Goal: Task Accomplishment & Management: Complete application form

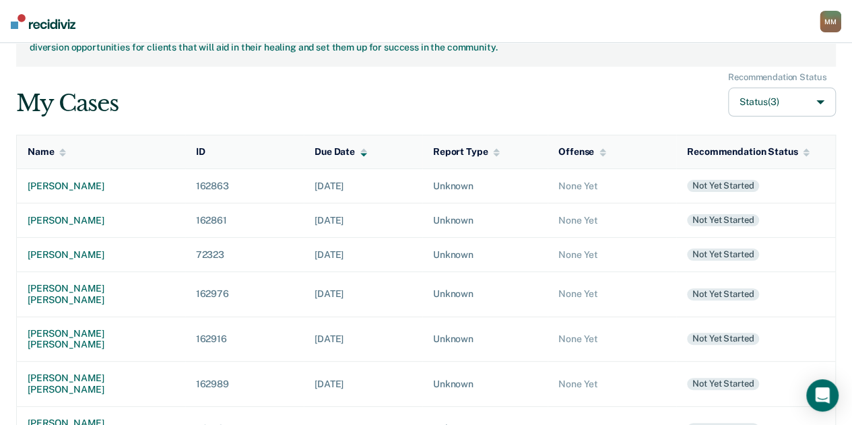
scroll to position [57, 0]
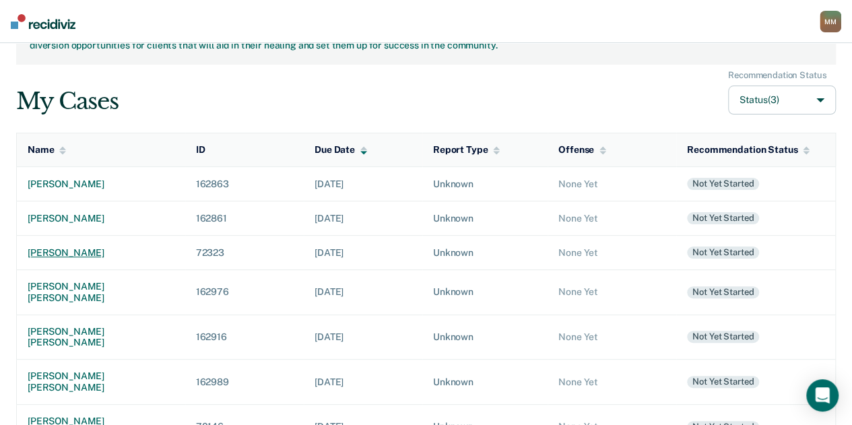
click at [83, 243] on td "[PERSON_NAME]" at bounding box center [101, 252] width 168 height 34
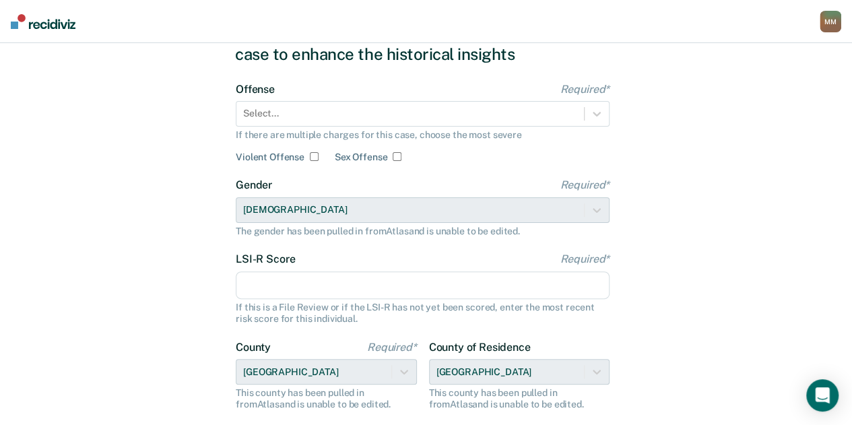
scroll to position [224, 0]
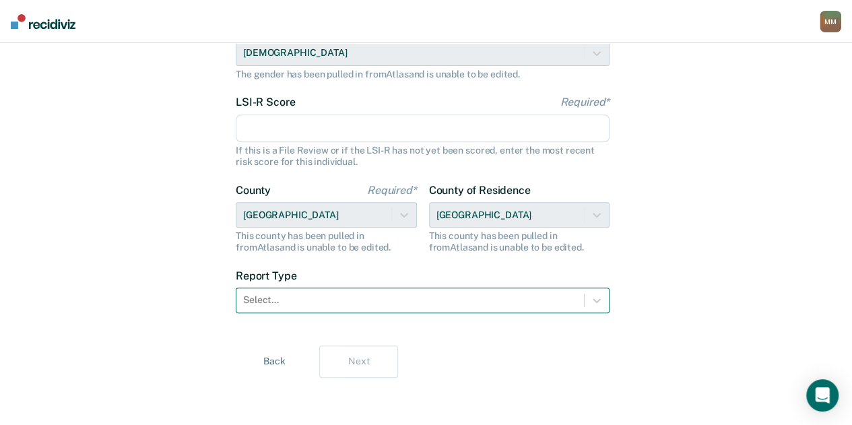
click at [365, 298] on div at bounding box center [410, 300] width 334 height 14
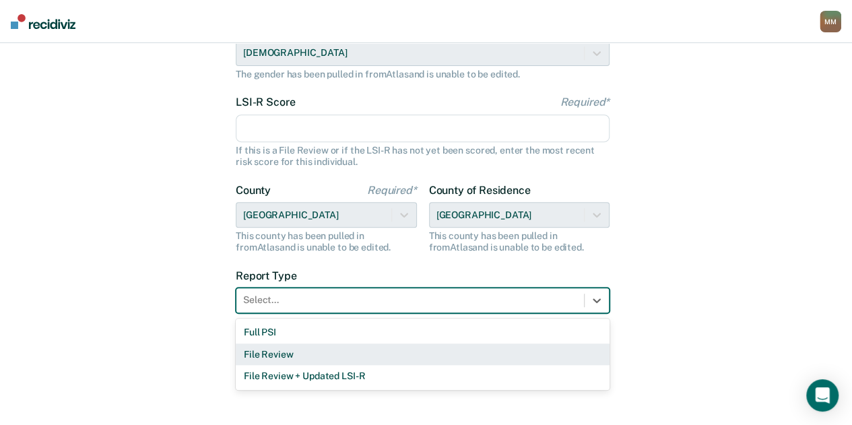
click at [302, 351] on div "File Review" at bounding box center [423, 354] width 374 height 22
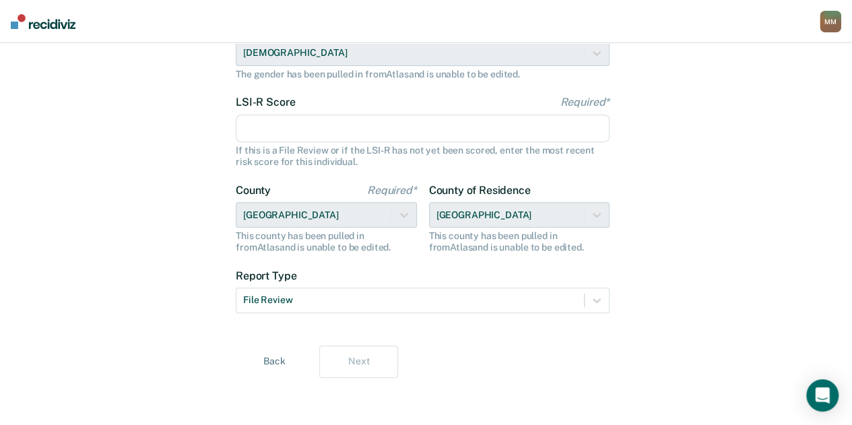
click at [419, 343] on div "Let's get some details about [PERSON_NAME]'s case to enhance the historical ins…" at bounding box center [426, 123] width 382 height 574
click at [322, 130] on input "LSI-R Score Required*" at bounding box center [423, 128] width 374 height 28
type input "27"
click at [217, 337] on div "Let's get some details about [PERSON_NAME]'s case to enhance the historical ins…" at bounding box center [426, 123] width 852 height 607
click at [474, 377] on div "Let's get some details about [PERSON_NAME]'s case to enhance the historical ins…" at bounding box center [426, 123] width 382 height 574
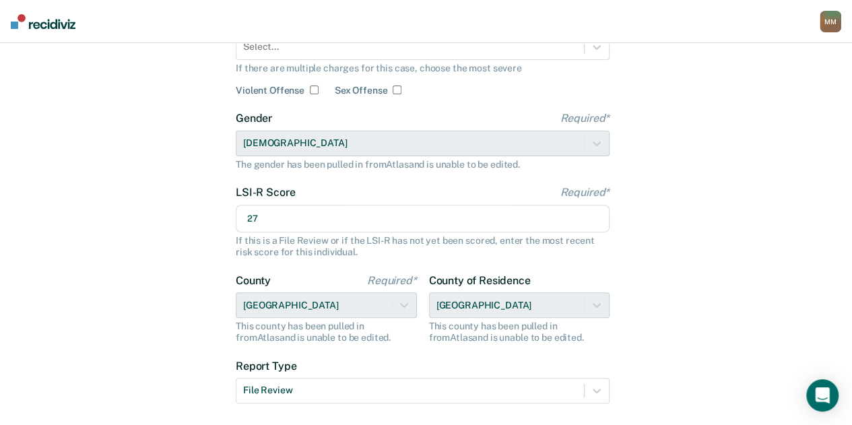
scroll to position [0, 0]
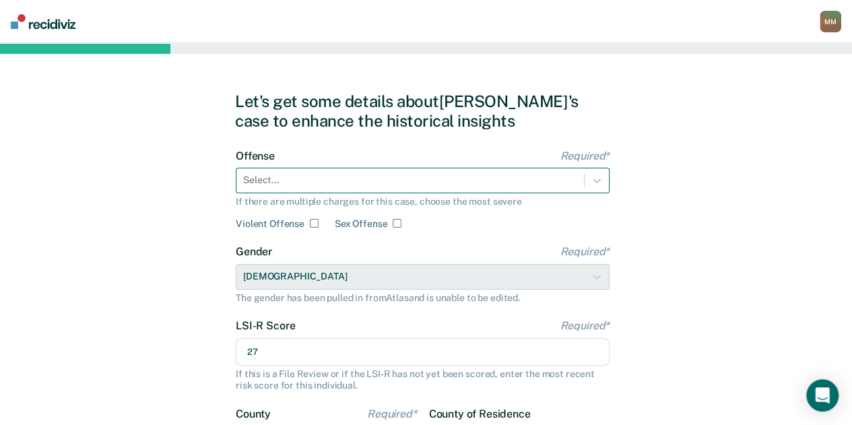
click at [424, 180] on div at bounding box center [410, 180] width 334 height 14
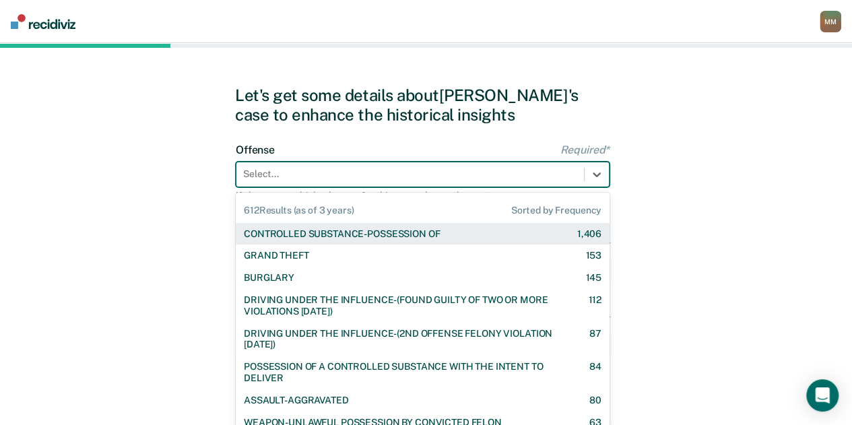
scroll to position [8, 0]
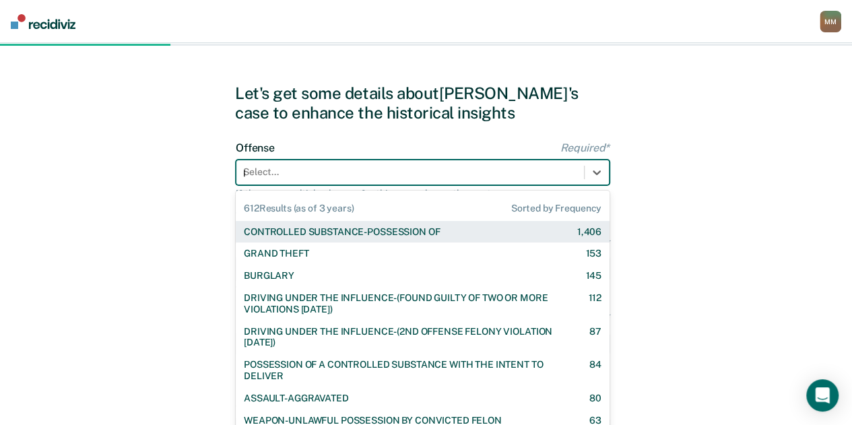
type input "po"
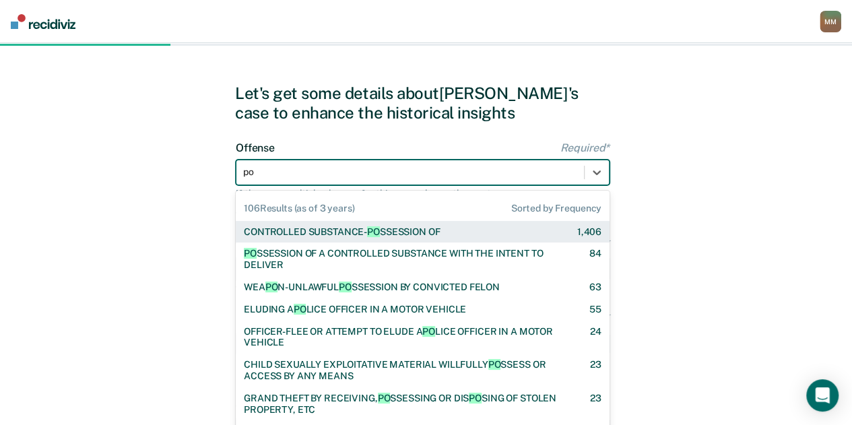
click at [413, 224] on div "CONTROLLED SUBSTANCE- PO SSESSION OF 1,406" at bounding box center [423, 232] width 374 height 22
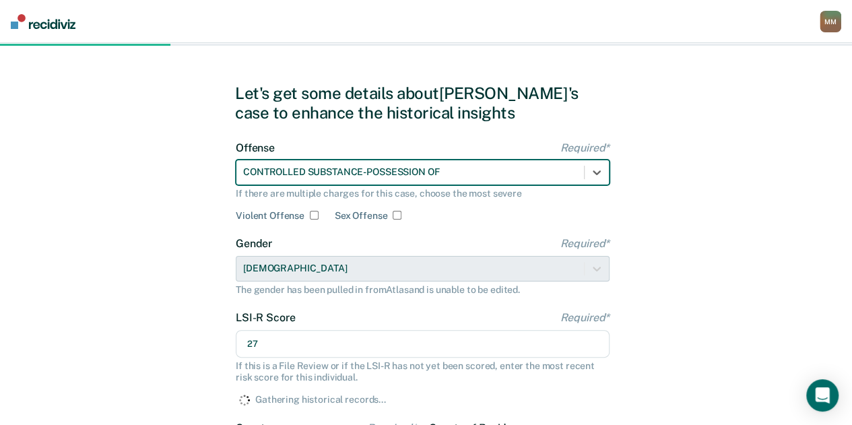
click at [413, 224] on form "Offense Required* option CONTROLLED SUBSTANCE-POSSESSION OF, selected. CONTROLL…" at bounding box center [423, 354] width 374 height 426
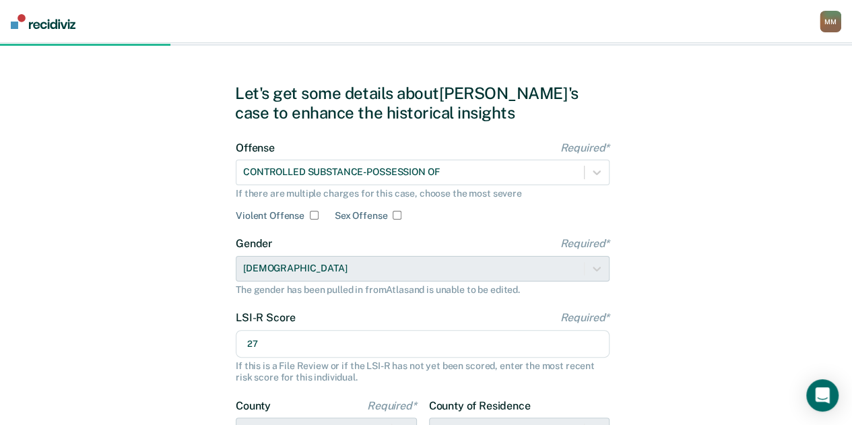
click at [599, 279] on div "Gender Required* [DEMOGRAPHIC_DATA] The gender has been pulled in from Atlas an…" at bounding box center [423, 266] width 374 height 58
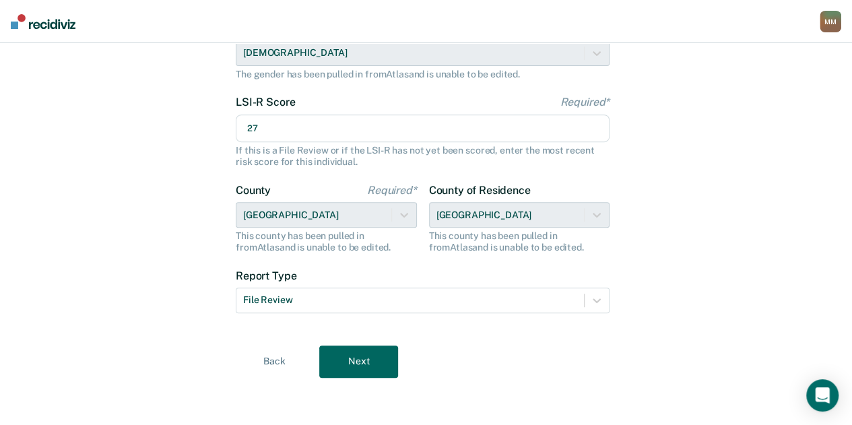
click at [365, 357] on button "Next" at bounding box center [358, 361] width 79 height 32
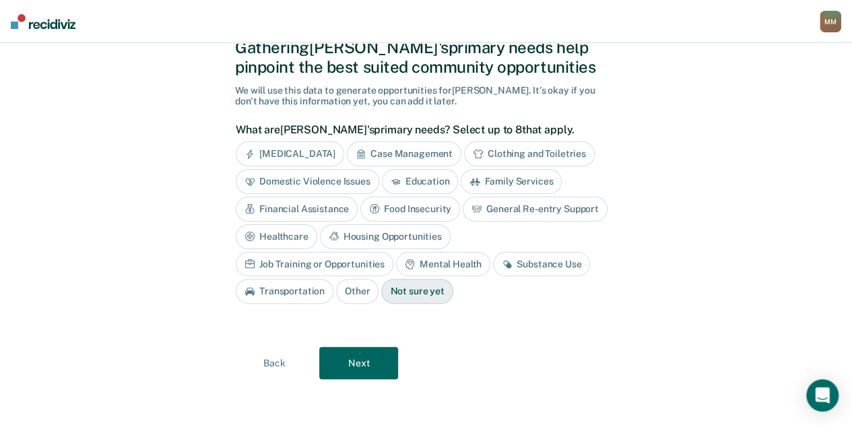
click at [369, 347] on button "Next" at bounding box center [358, 363] width 79 height 32
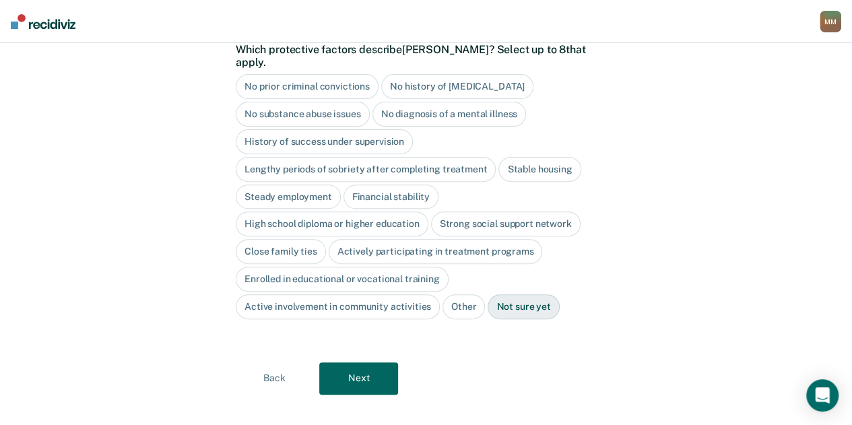
click at [377, 368] on button "Next" at bounding box center [358, 378] width 79 height 32
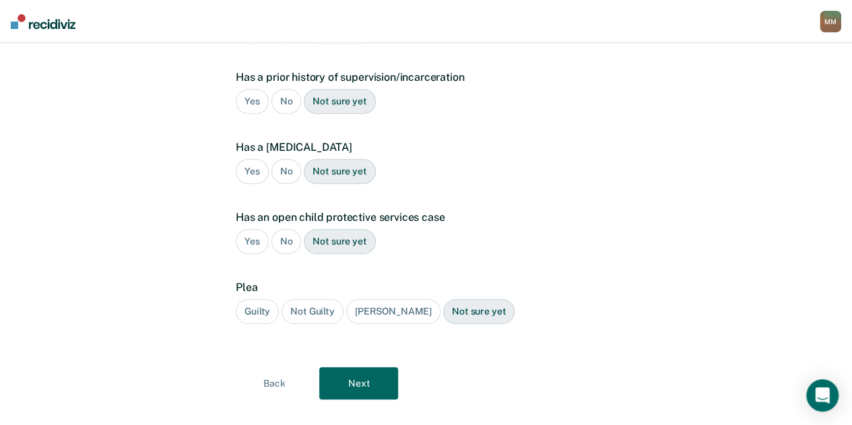
click at [250, 299] on div "Guilty" at bounding box center [257, 311] width 43 height 25
click at [276, 229] on div "No" at bounding box center [286, 241] width 30 height 25
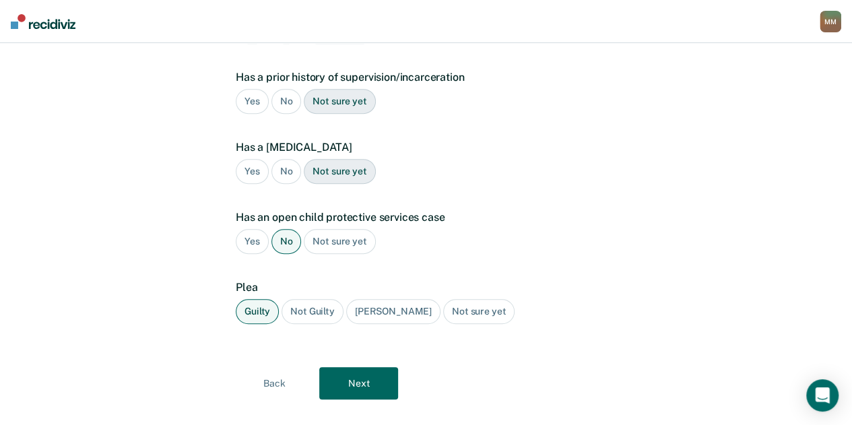
click at [283, 159] on div "No" at bounding box center [286, 171] width 30 height 25
click at [284, 90] on div "No" at bounding box center [286, 101] width 30 height 25
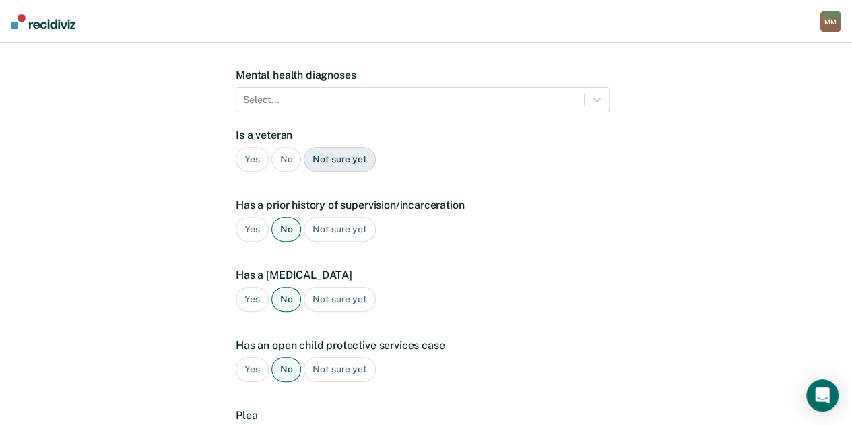
scroll to position [197, 0]
click at [290, 148] on div "No" at bounding box center [286, 160] width 30 height 25
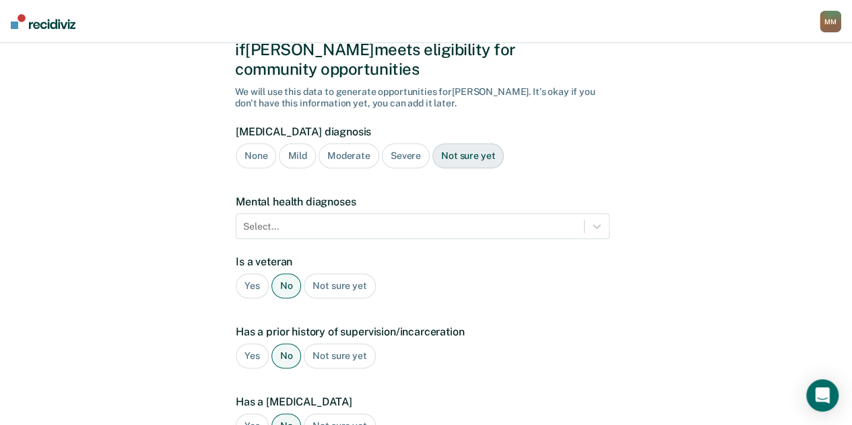
scroll to position [78, 0]
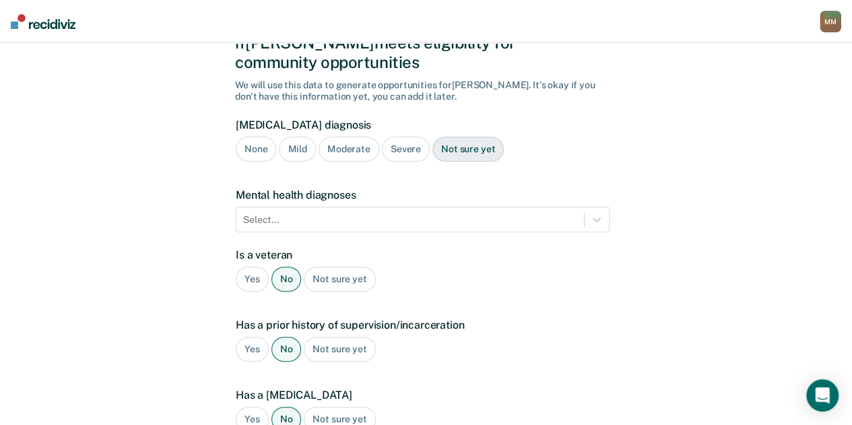
click at [256, 137] on div "None" at bounding box center [256, 149] width 40 height 25
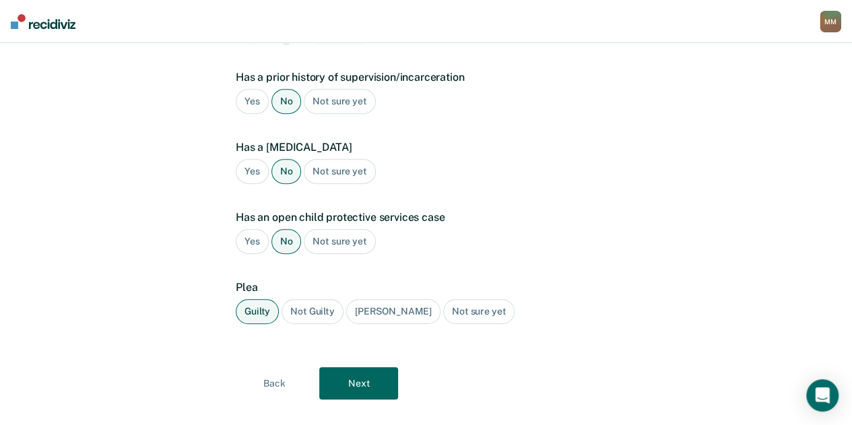
click at [356, 368] on button "Next" at bounding box center [358, 383] width 79 height 32
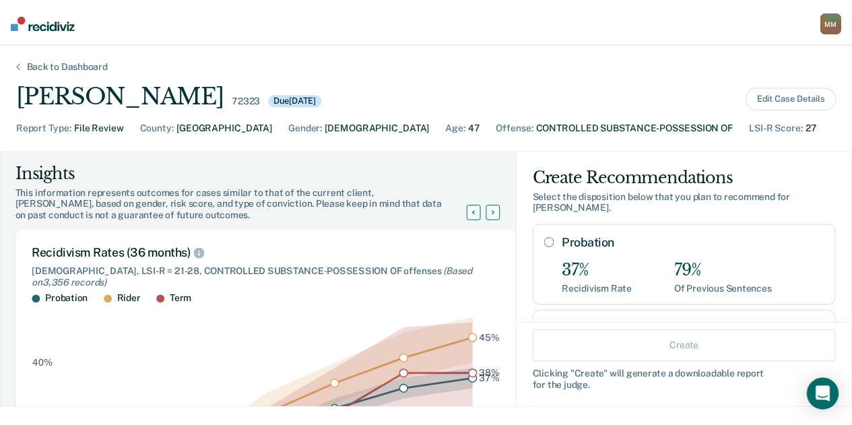
scroll to position [217, 0]
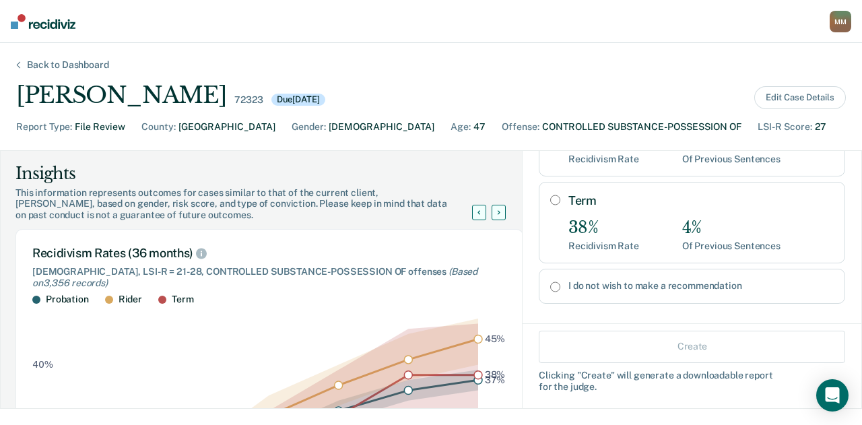
click at [550, 281] on input "I do not wish to make a recommendation" at bounding box center [555, 286] width 10 height 11
radio input "true"
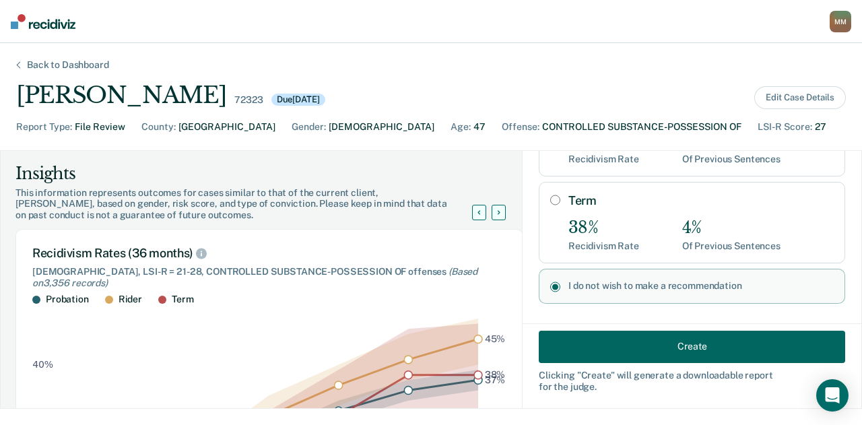
click at [610, 347] on button "Create" at bounding box center [692, 346] width 306 height 32
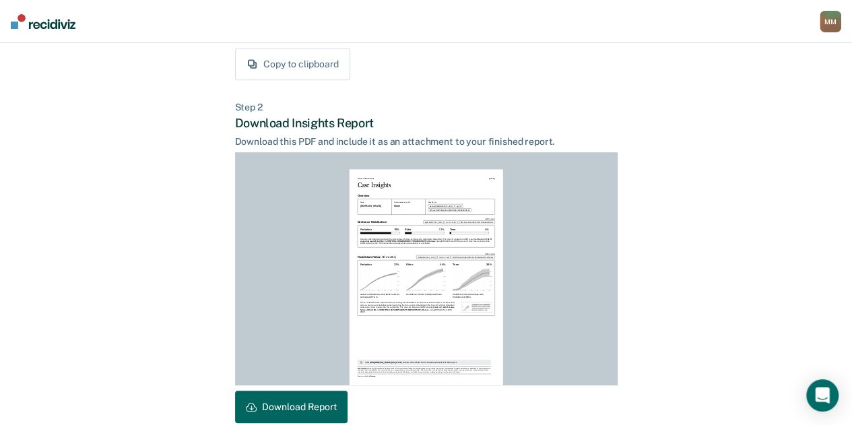
scroll to position [342, 0]
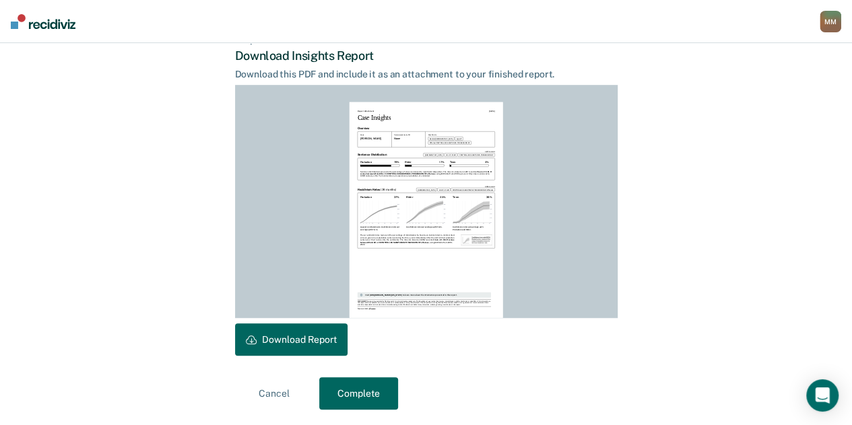
click at [361, 390] on button "Complete" at bounding box center [358, 393] width 79 height 32
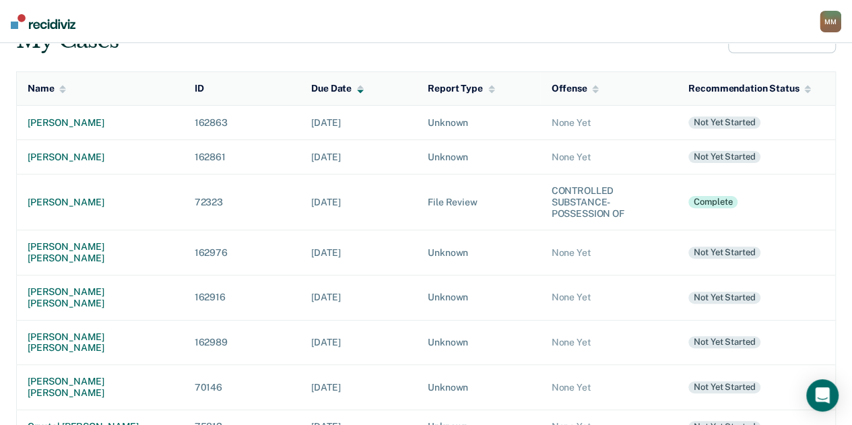
scroll to position [89, 0]
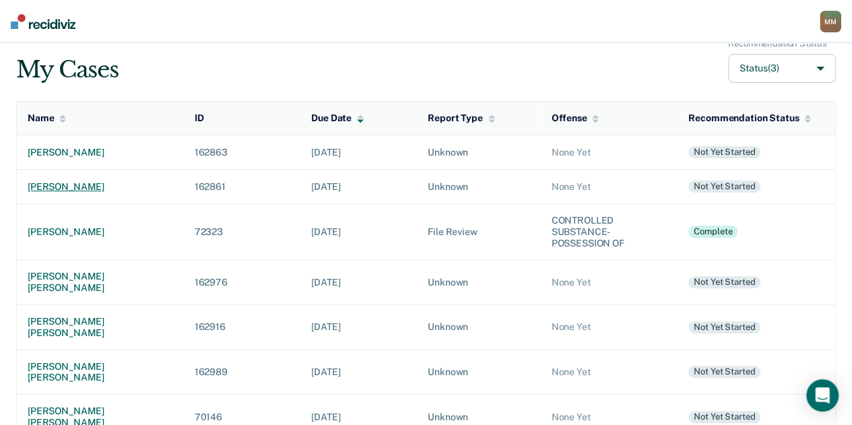
click at [55, 189] on div "[PERSON_NAME]" at bounding box center [100, 186] width 145 height 11
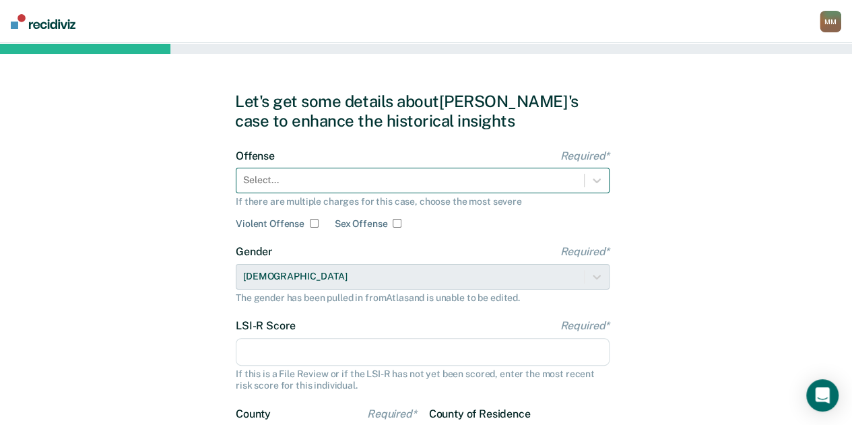
click at [404, 182] on div at bounding box center [410, 180] width 334 height 14
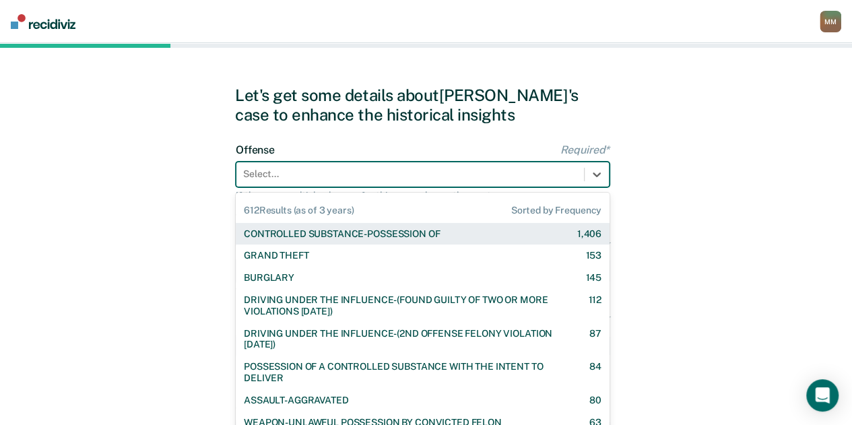
scroll to position [8, 0]
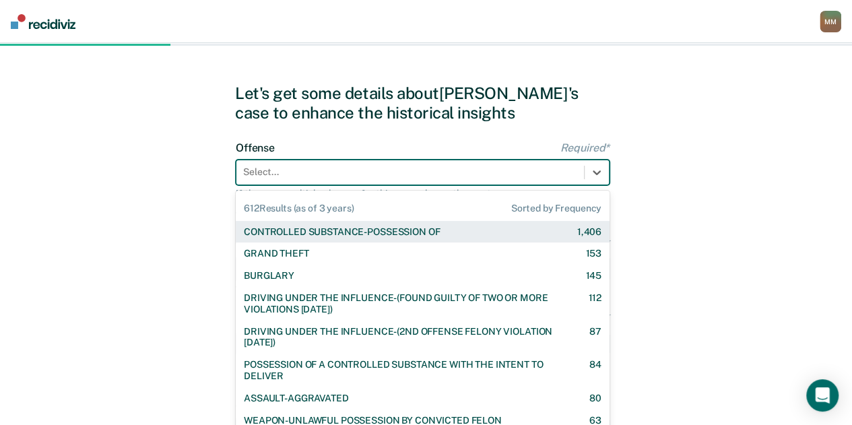
click at [422, 226] on div "CONTROLLED SUBSTANCE-POSSESSION OF" at bounding box center [342, 231] width 196 height 11
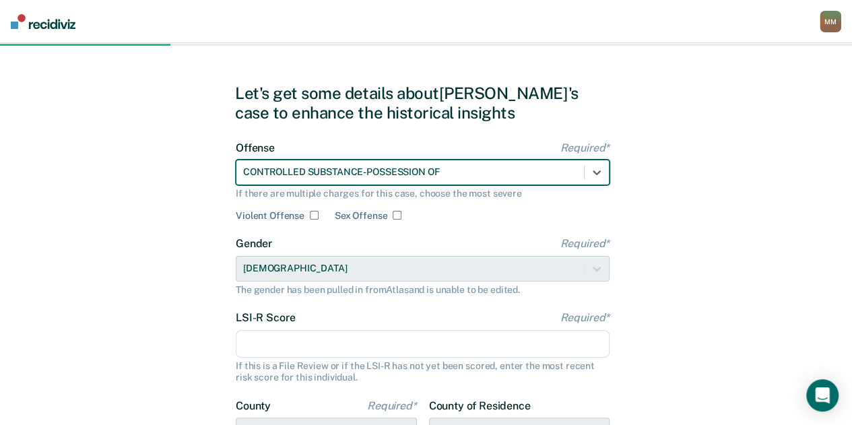
click at [388, 340] on input "LSI-R Score Required*" at bounding box center [423, 344] width 374 height 28
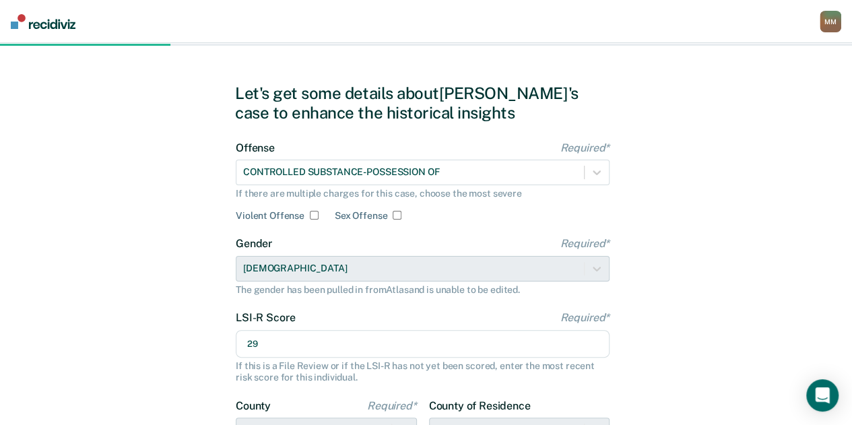
type input "29"
click at [764, 329] on div "Let's get some details about [PERSON_NAME]'s case to enhance the historical ins…" at bounding box center [426, 338] width 852 height 607
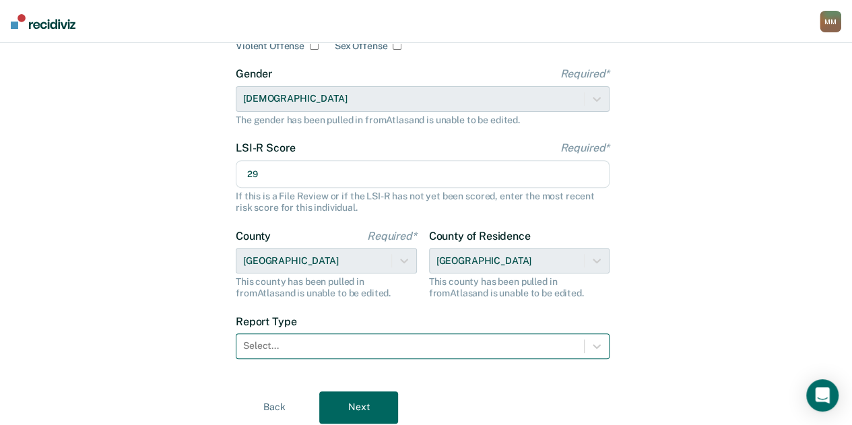
scroll to position [193, 0]
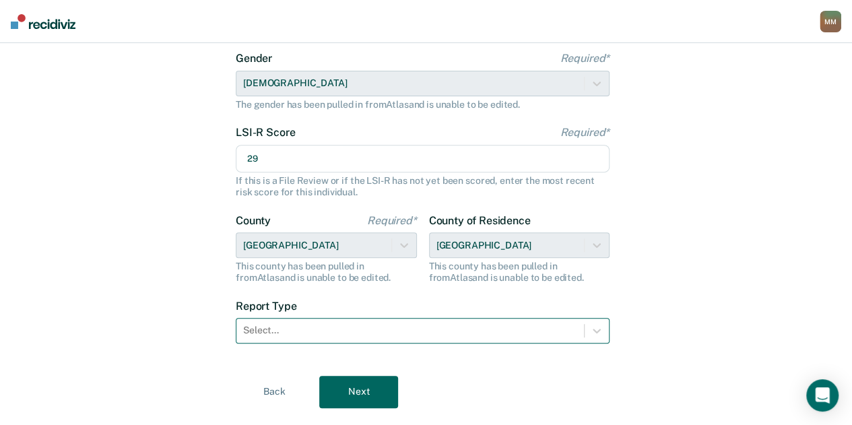
click at [419, 339] on div "Select..." at bounding box center [409, 331] width 347 height 20
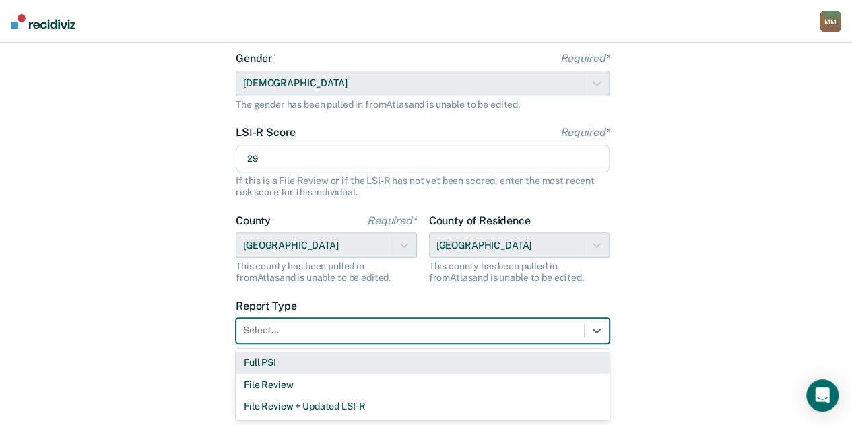
click at [337, 366] on div "Full PSI" at bounding box center [423, 362] width 374 height 22
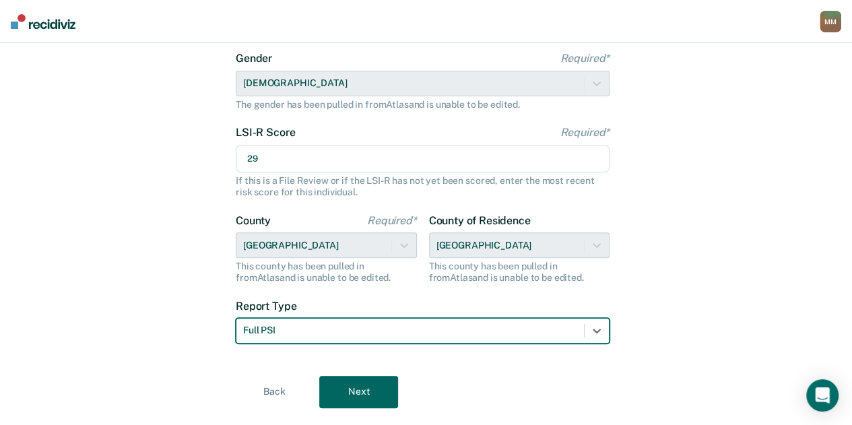
click at [356, 392] on button "Next" at bounding box center [358, 392] width 79 height 32
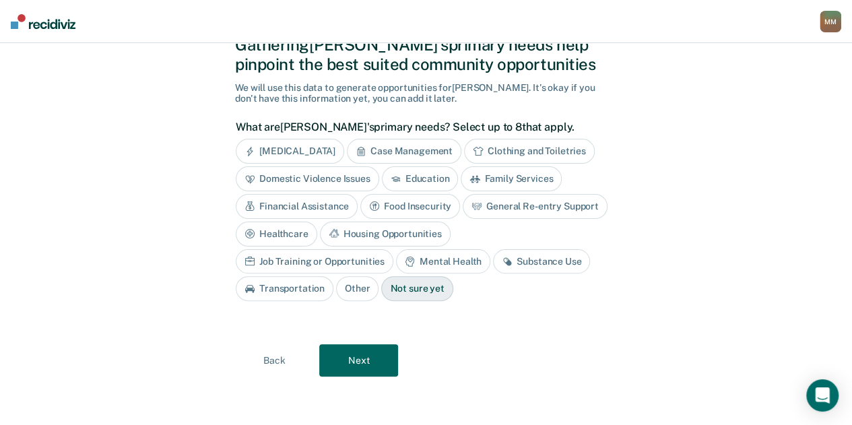
scroll to position [23, 0]
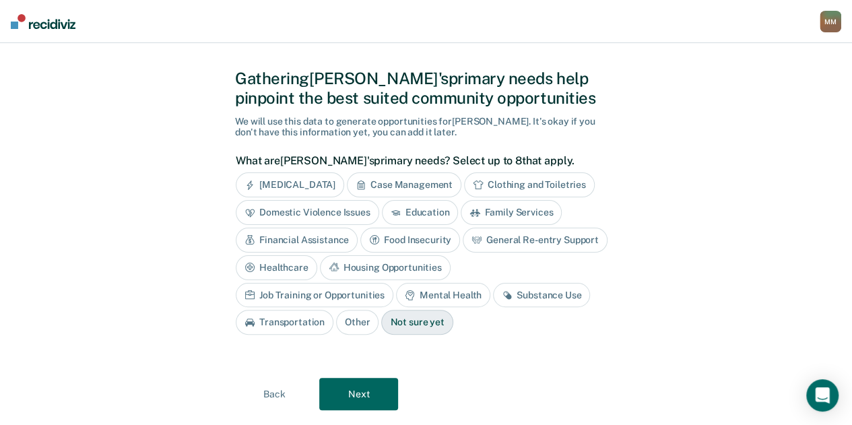
click at [393, 283] on div "Job Training or Opportunities" at bounding box center [315, 295] width 158 height 25
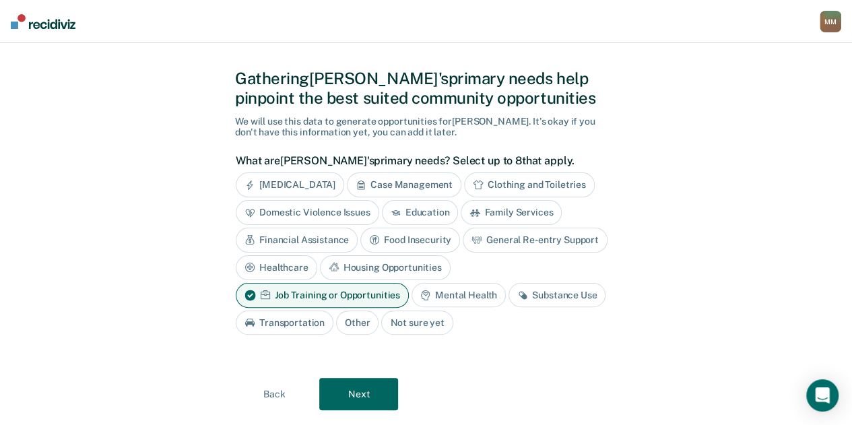
click at [417, 214] on div "Education" at bounding box center [420, 212] width 77 height 25
click at [379, 267] on div "Housing Opportunities" at bounding box center [385, 267] width 131 height 25
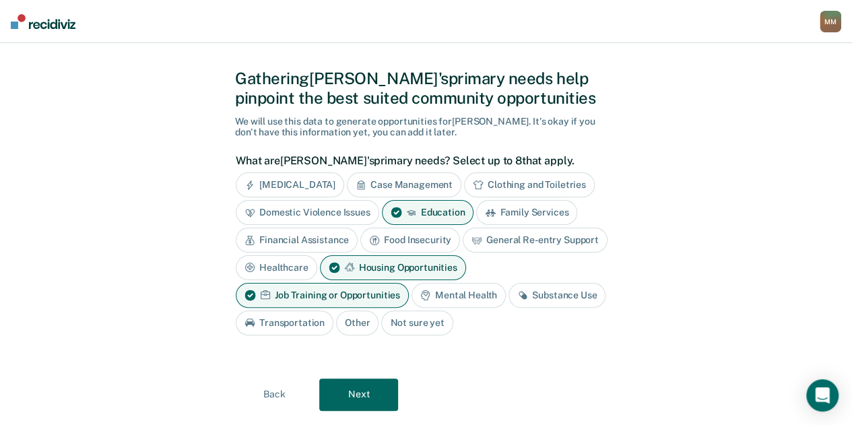
click at [560, 293] on div "Substance Use" at bounding box center [556, 295] width 97 height 25
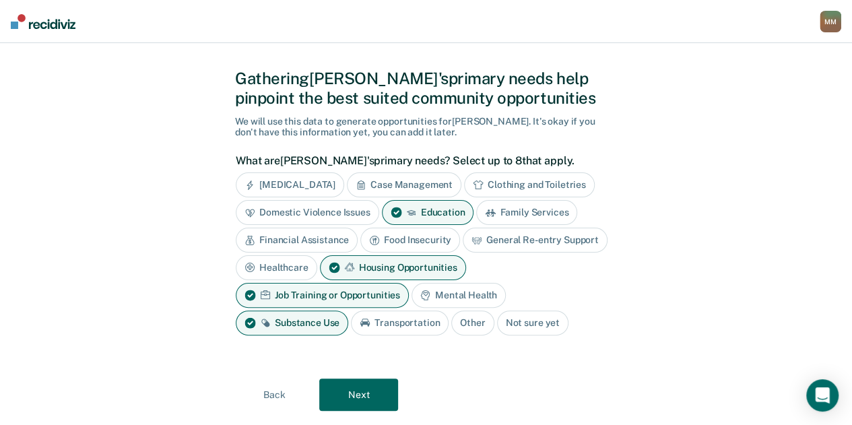
click at [374, 394] on button "Next" at bounding box center [358, 394] width 79 height 32
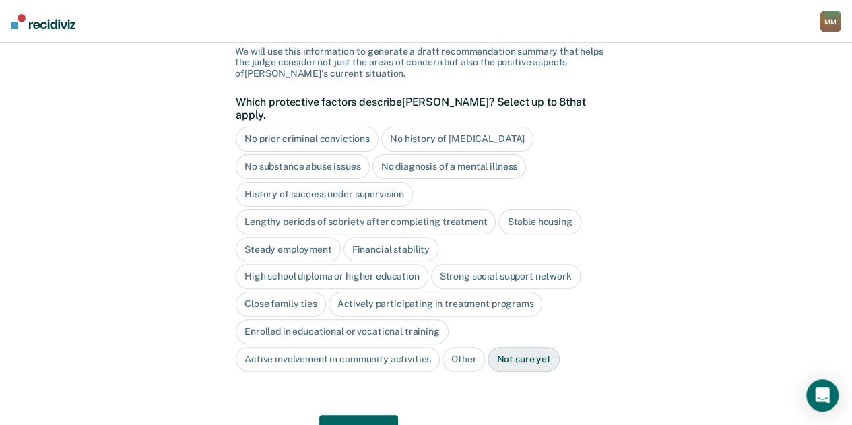
scroll to position [94, 0]
click at [405, 153] on div "No diagnosis of a mental illness" at bounding box center [449, 165] width 154 height 25
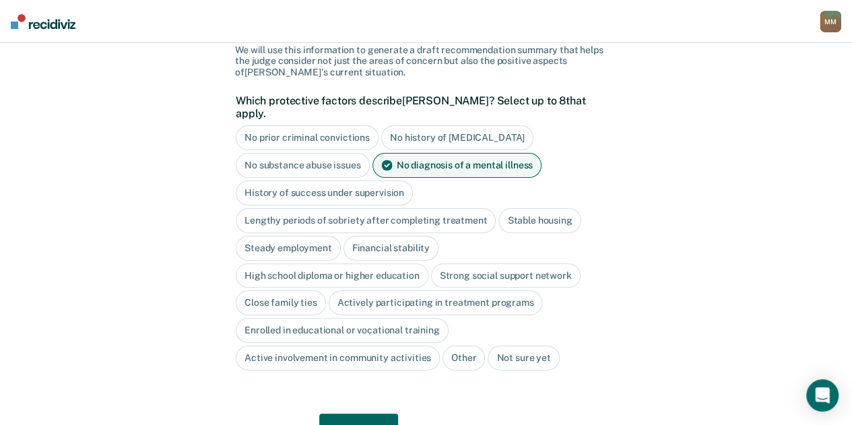
click at [405, 153] on div "No diagnosis of a mental illness" at bounding box center [457, 165] width 170 height 25
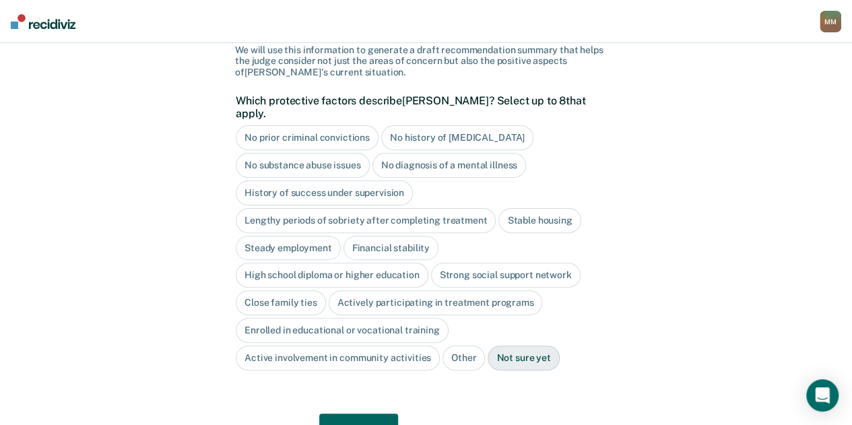
click at [381, 413] on button "Next" at bounding box center [358, 429] width 79 height 32
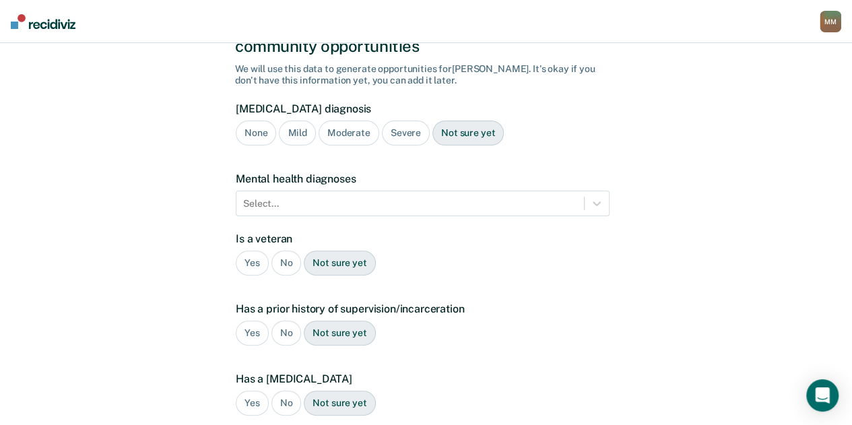
scroll to position [275, 0]
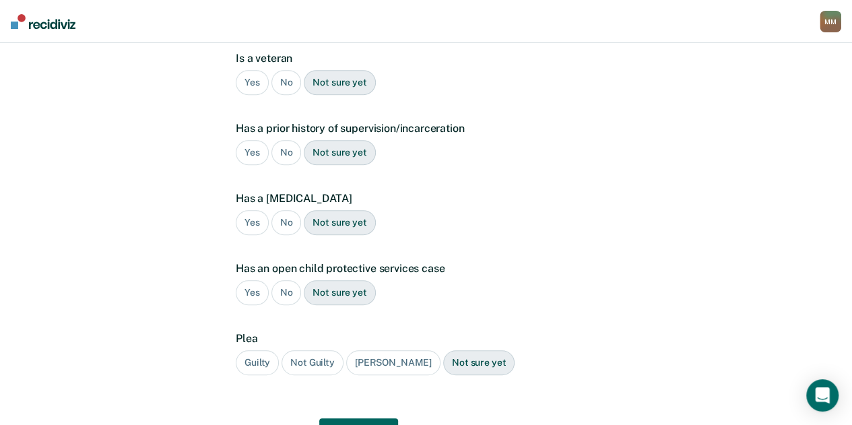
click at [242, 140] on div "Yes" at bounding box center [252, 152] width 33 height 25
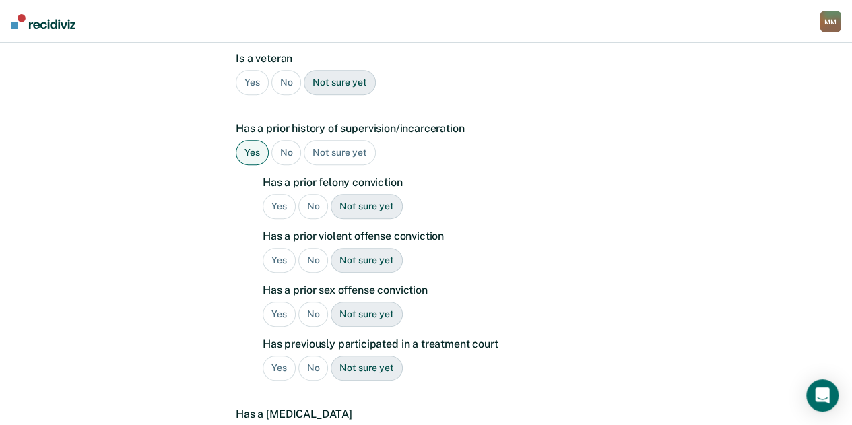
click at [309, 248] on div "No" at bounding box center [313, 260] width 30 height 25
click at [312, 306] on div "Has a prior felony conviction Yes No Not sure yet Has a prior violent offense c…" at bounding box center [436, 283] width 347 height 215
click at [310, 302] on div "No" at bounding box center [313, 314] width 30 height 25
click at [310, 356] on div "No" at bounding box center [313, 368] width 30 height 25
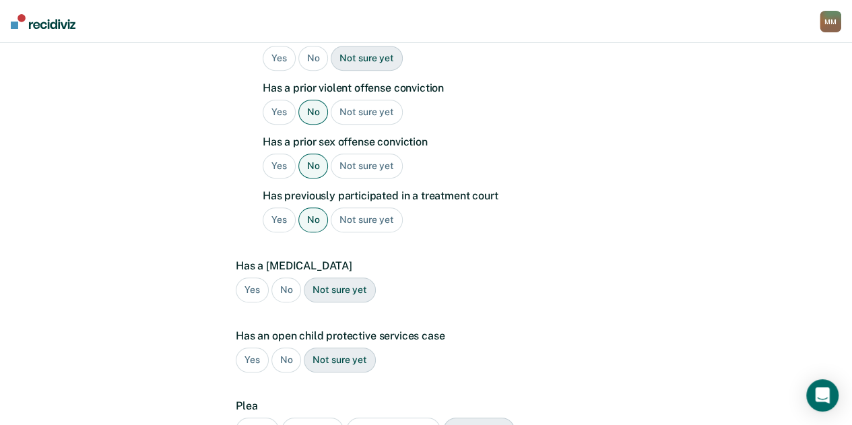
scroll to position [426, 0]
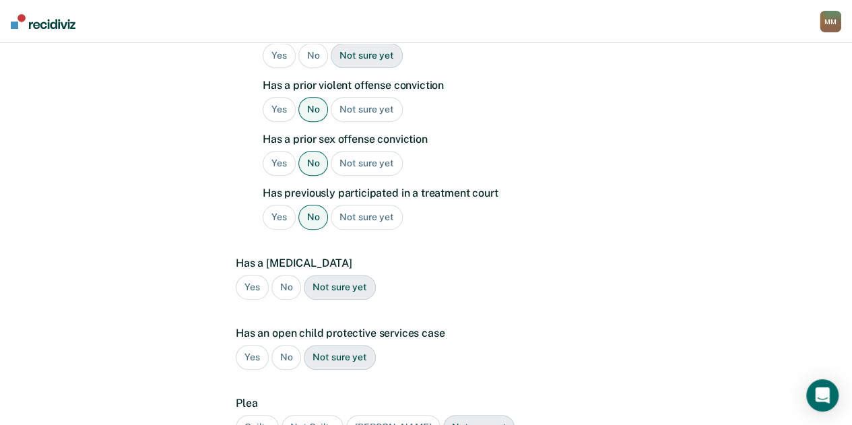
click at [281, 275] on div "No" at bounding box center [286, 287] width 30 height 25
click at [280, 345] on div "No" at bounding box center [286, 357] width 30 height 25
click at [257, 415] on div "Guilty" at bounding box center [257, 427] width 43 height 25
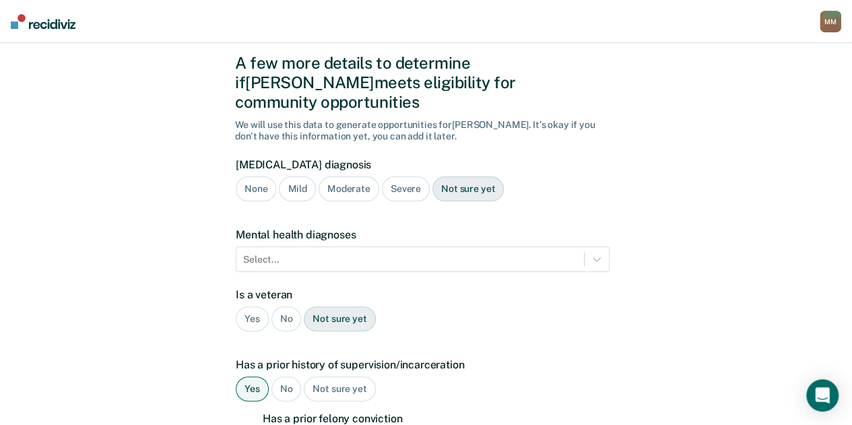
scroll to position [53, 0]
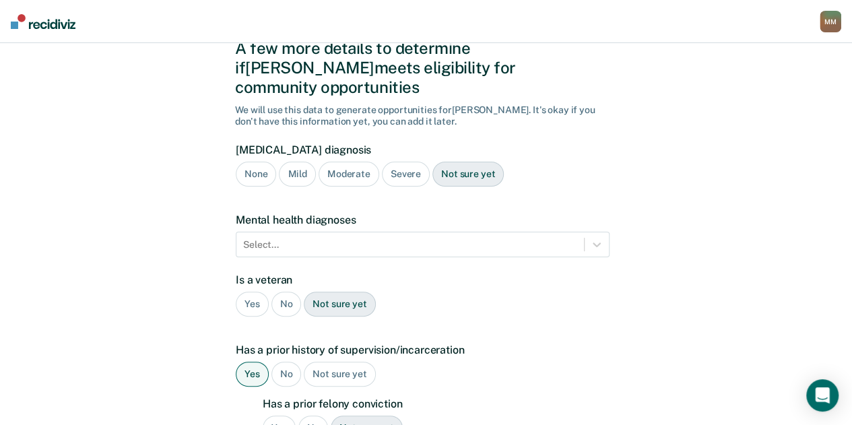
click at [390, 162] on div "Severe" at bounding box center [406, 174] width 48 height 25
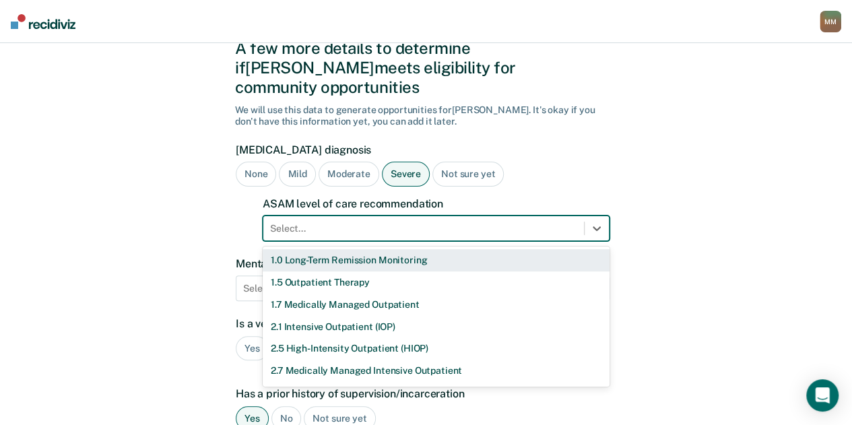
scroll to position [62, 0]
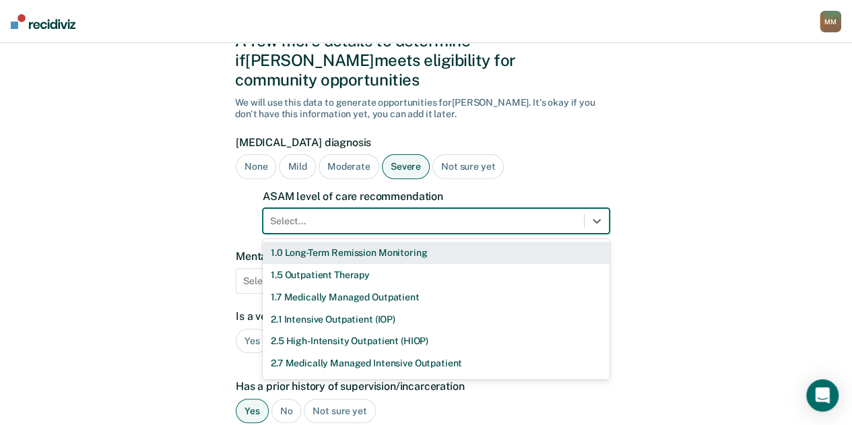
click at [480, 214] on div at bounding box center [423, 221] width 307 height 14
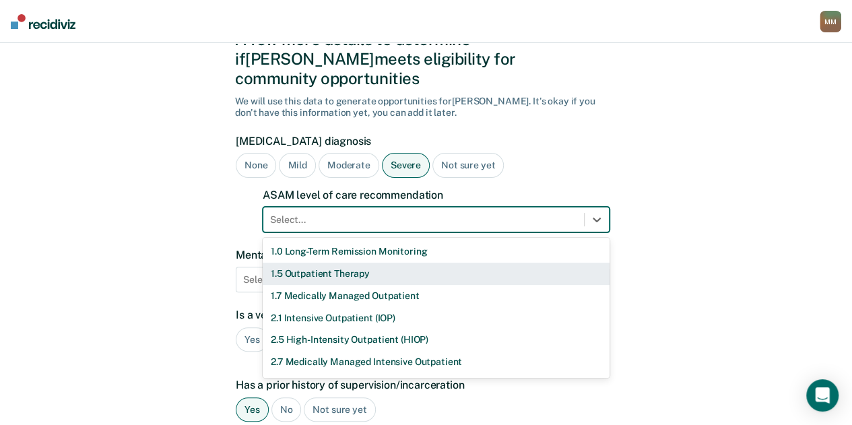
click at [378, 263] on div "1.5 Outpatient Therapy" at bounding box center [436, 274] width 347 height 22
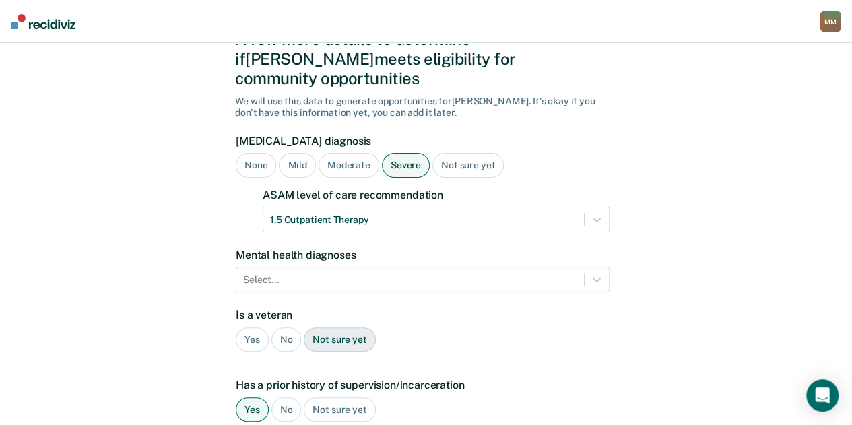
scroll to position [584, 0]
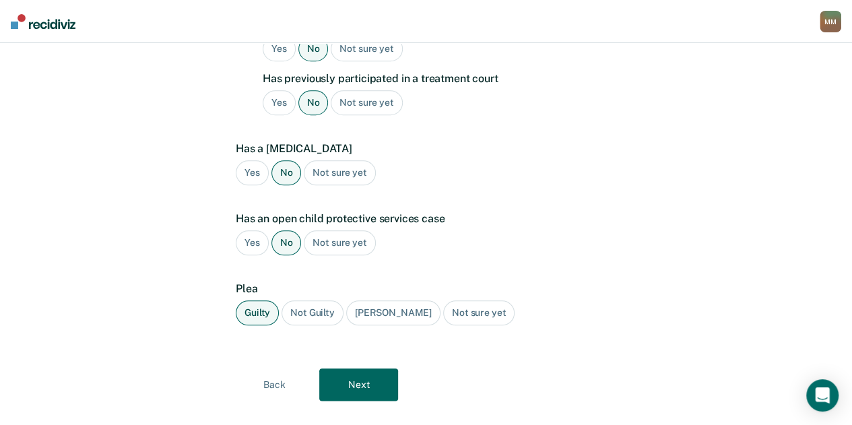
click at [384, 368] on button "Next" at bounding box center [358, 384] width 79 height 32
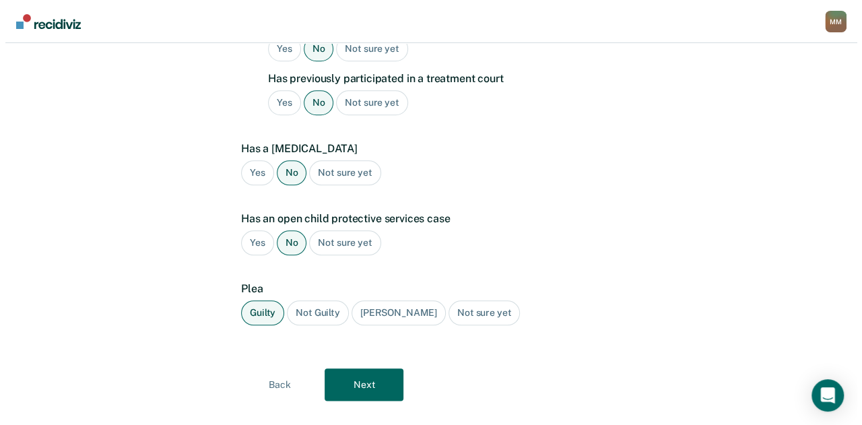
scroll to position [0, 0]
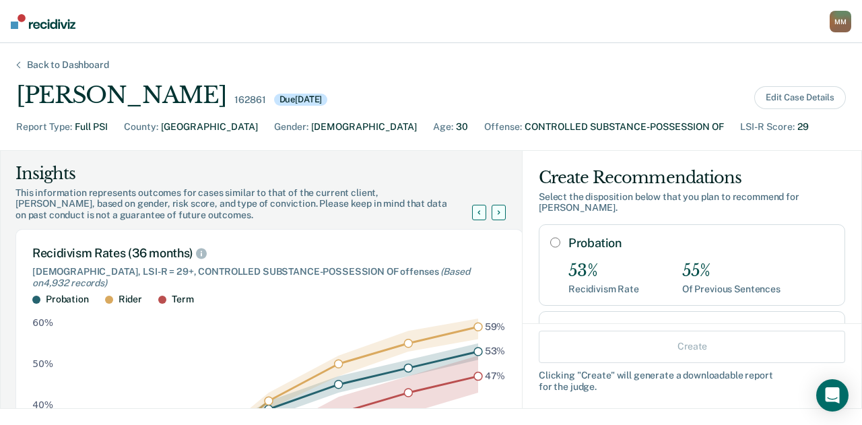
click at [550, 237] on input "Probation" at bounding box center [555, 242] width 10 height 11
radio input "true"
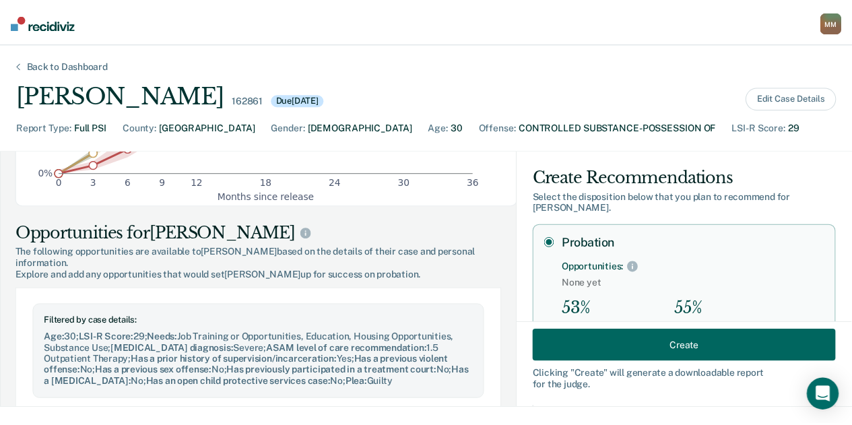
scroll to position [419, 0]
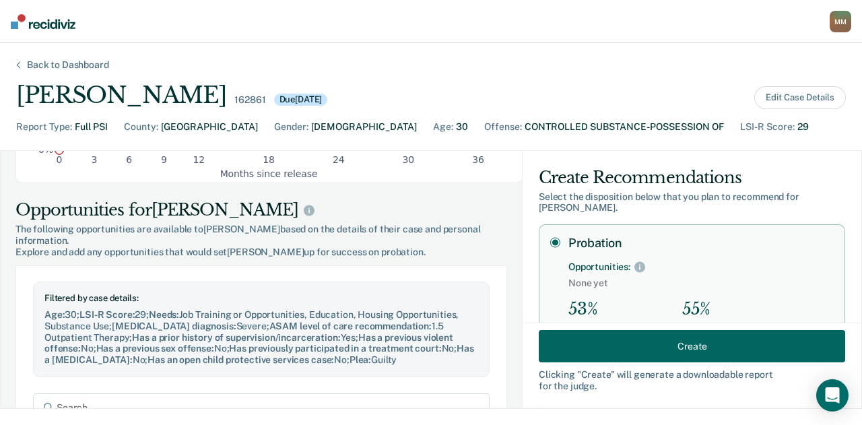
click at [578, 345] on button "Create" at bounding box center [692, 346] width 306 height 32
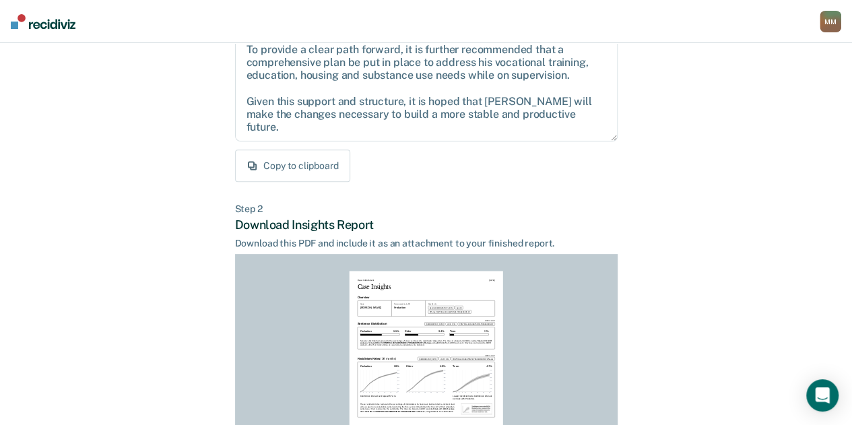
scroll to position [342, 0]
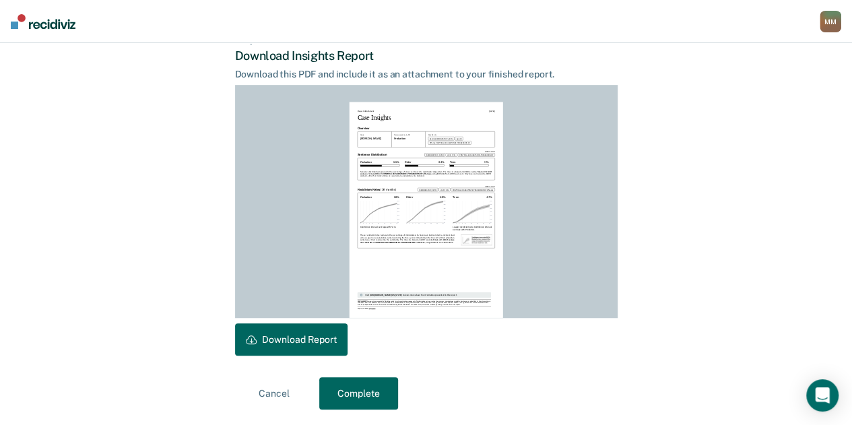
click at [283, 337] on button "Download Report" at bounding box center [291, 339] width 112 height 32
click at [358, 380] on button "Complete" at bounding box center [358, 393] width 79 height 32
